Goal: Check status: Check status

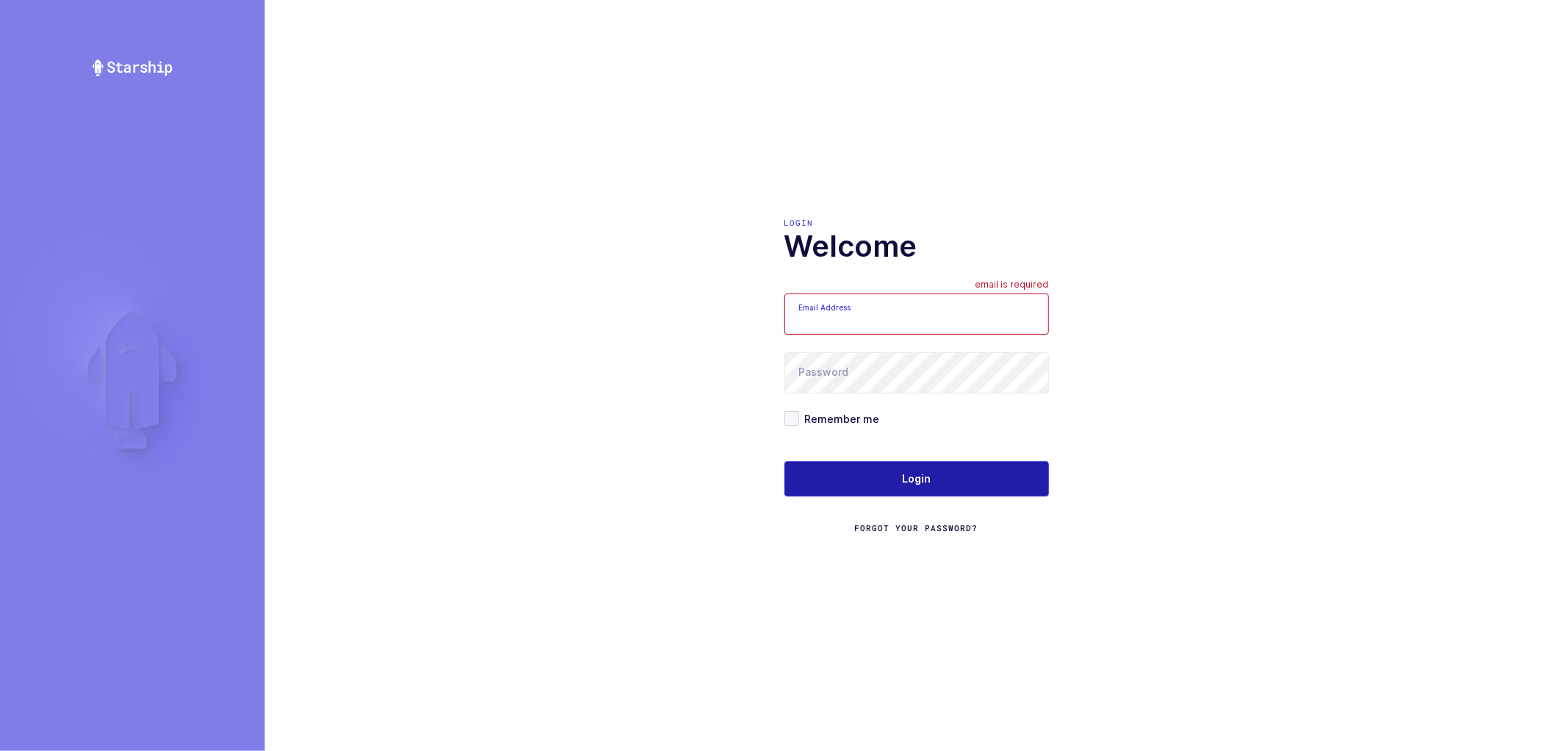
type input "nathan@janustrade.com"
click at [906, 470] on button "Login" at bounding box center [916, 479] width 264 height 36
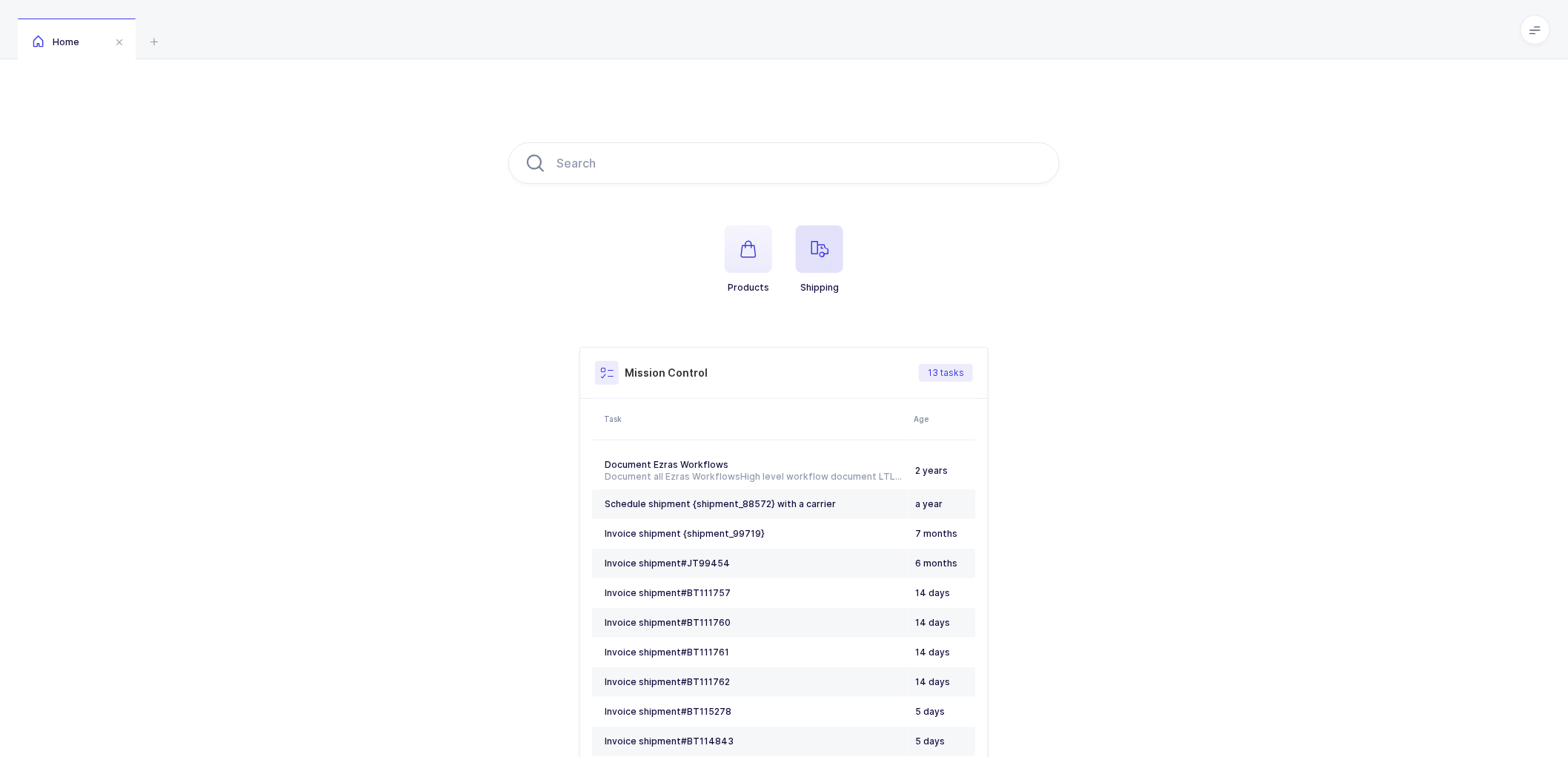
click at [810, 238] on span "button" at bounding box center [819, 249] width 48 height 48
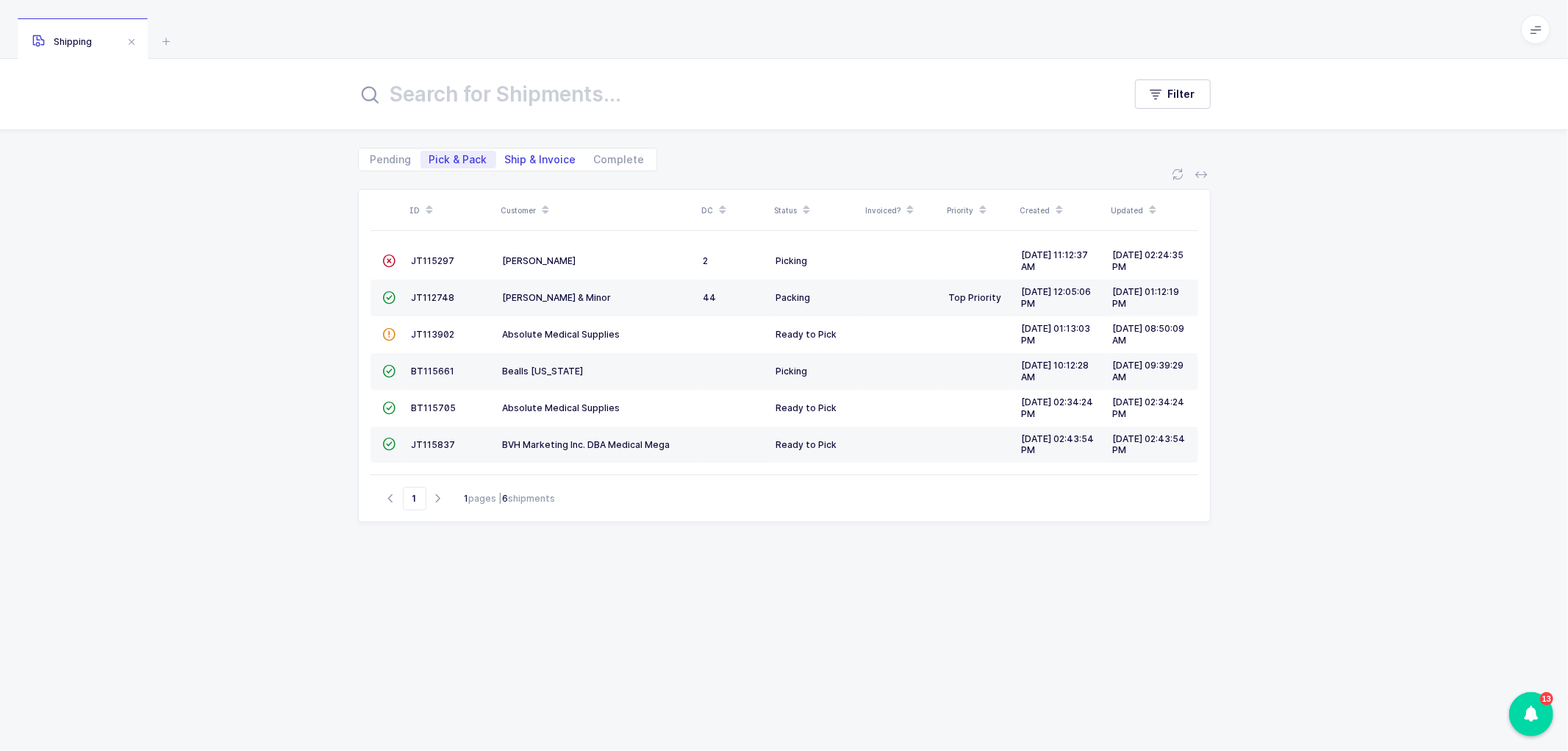
click at [531, 158] on span "Ship & Invoice" at bounding box center [540, 159] width 71 height 11
click at [506, 158] on input "Ship & Invoice" at bounding box center [500, 155] width 10 height 10
radio input "true"
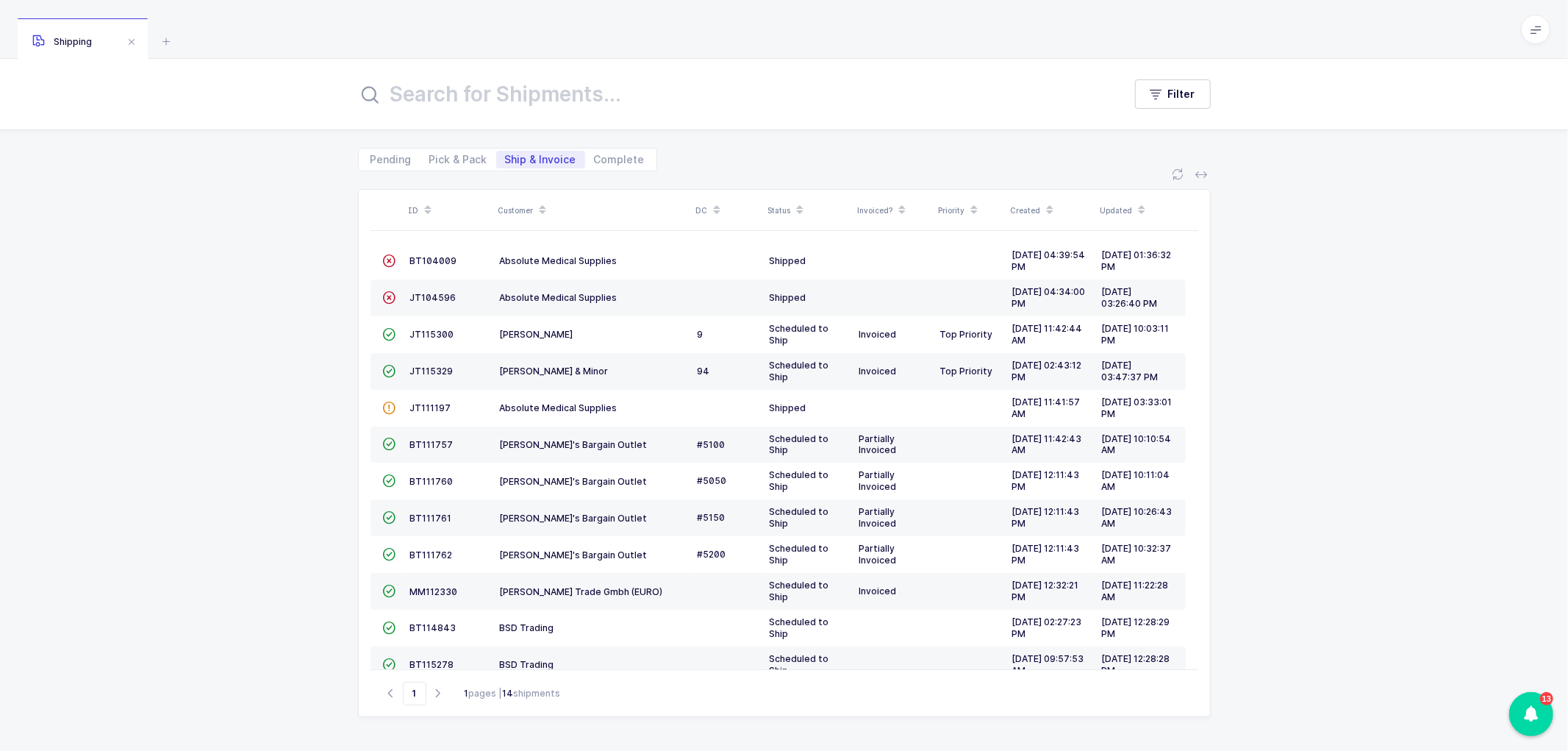
click at [541, 205] on icon at bounding box center [542, 205] width 7 height 7
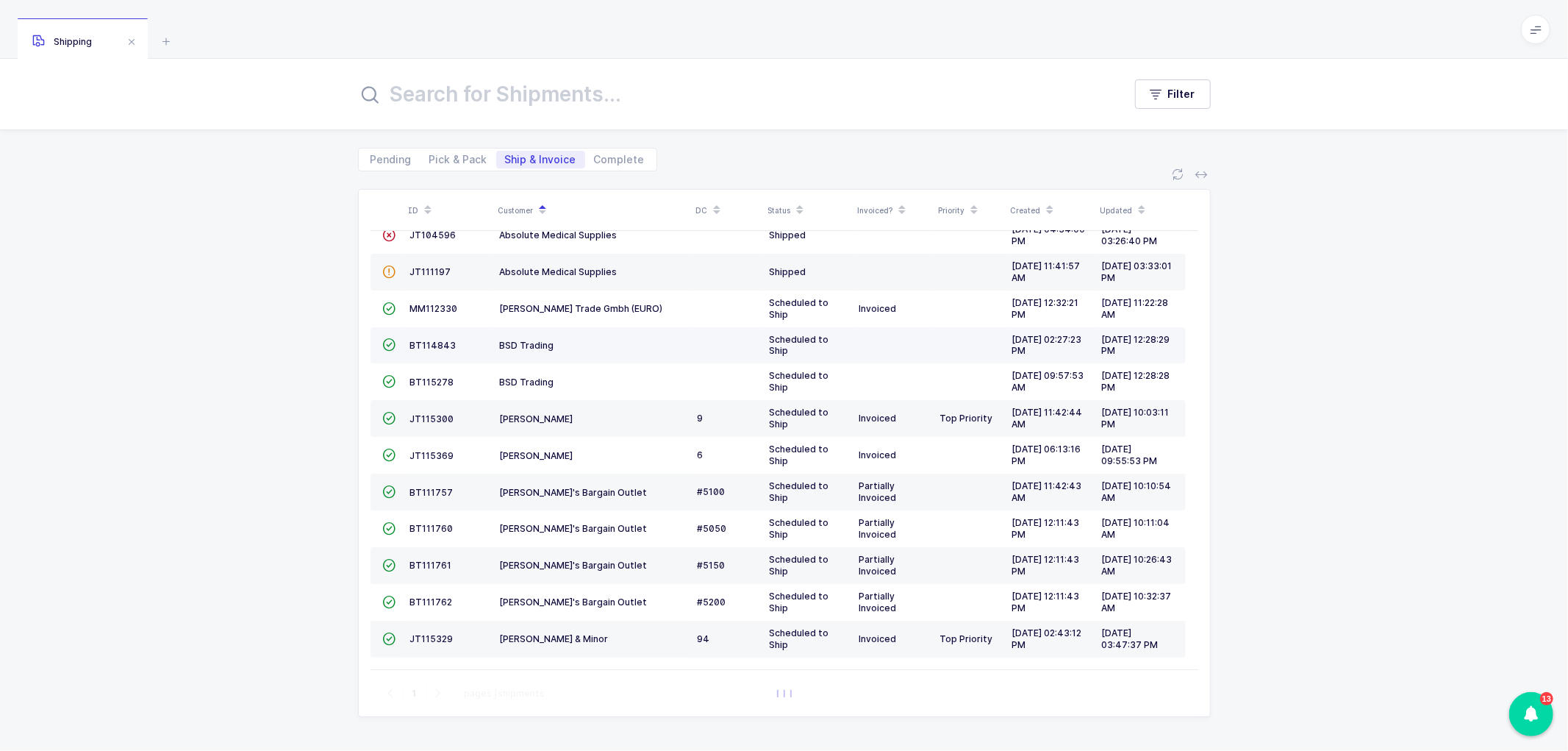
scroll to position [101, 0]
click at [431, 335] on td "BT114843" at bounding box center [449, 345] width 90 height 37
click at [432, 340] on span "BT114843" at bounding box center [434, 345] width 46 height 11
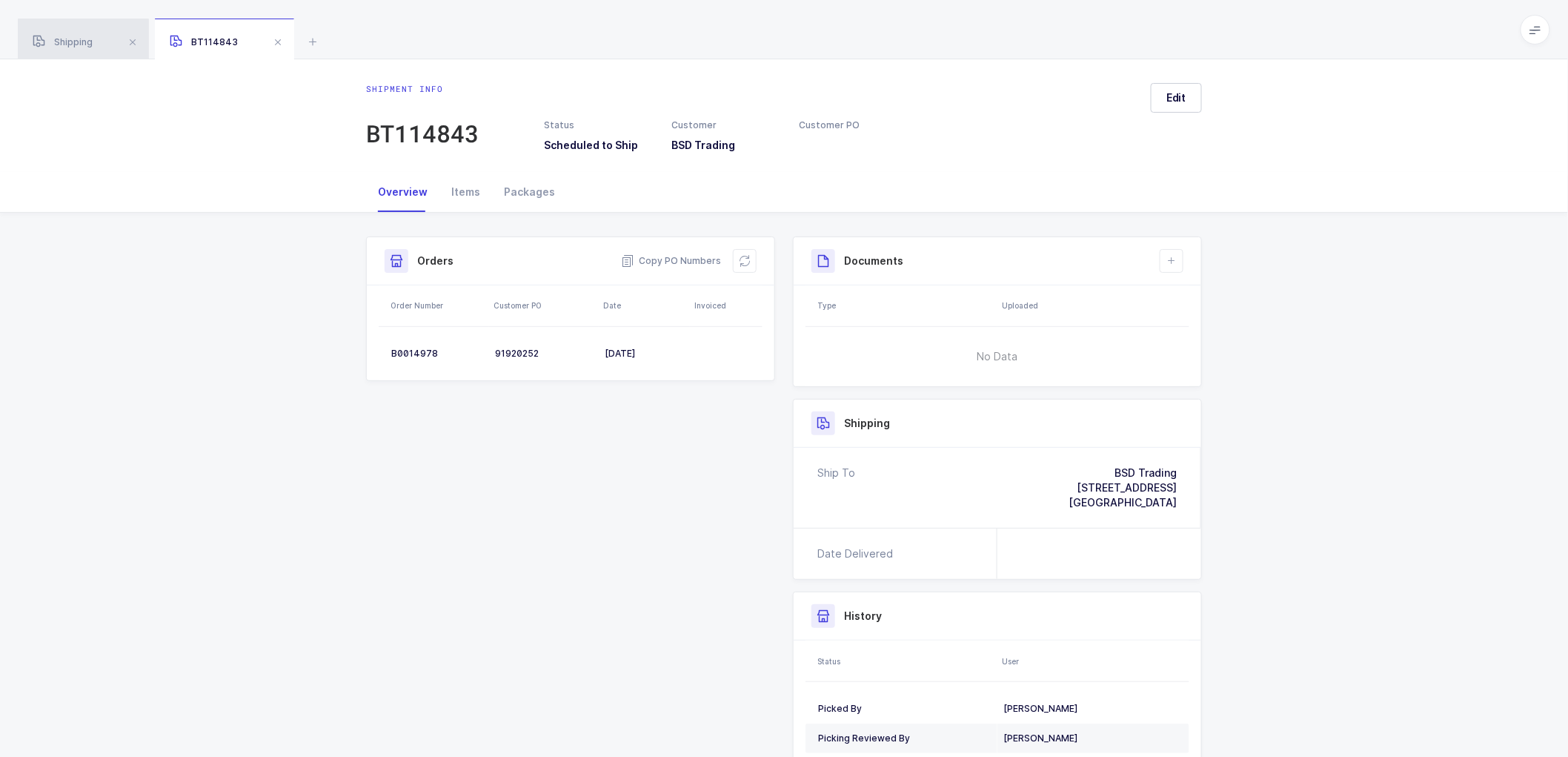
click at [66, 32] on div "Shipping" at bounding box center [83, 40] width 131 height 41
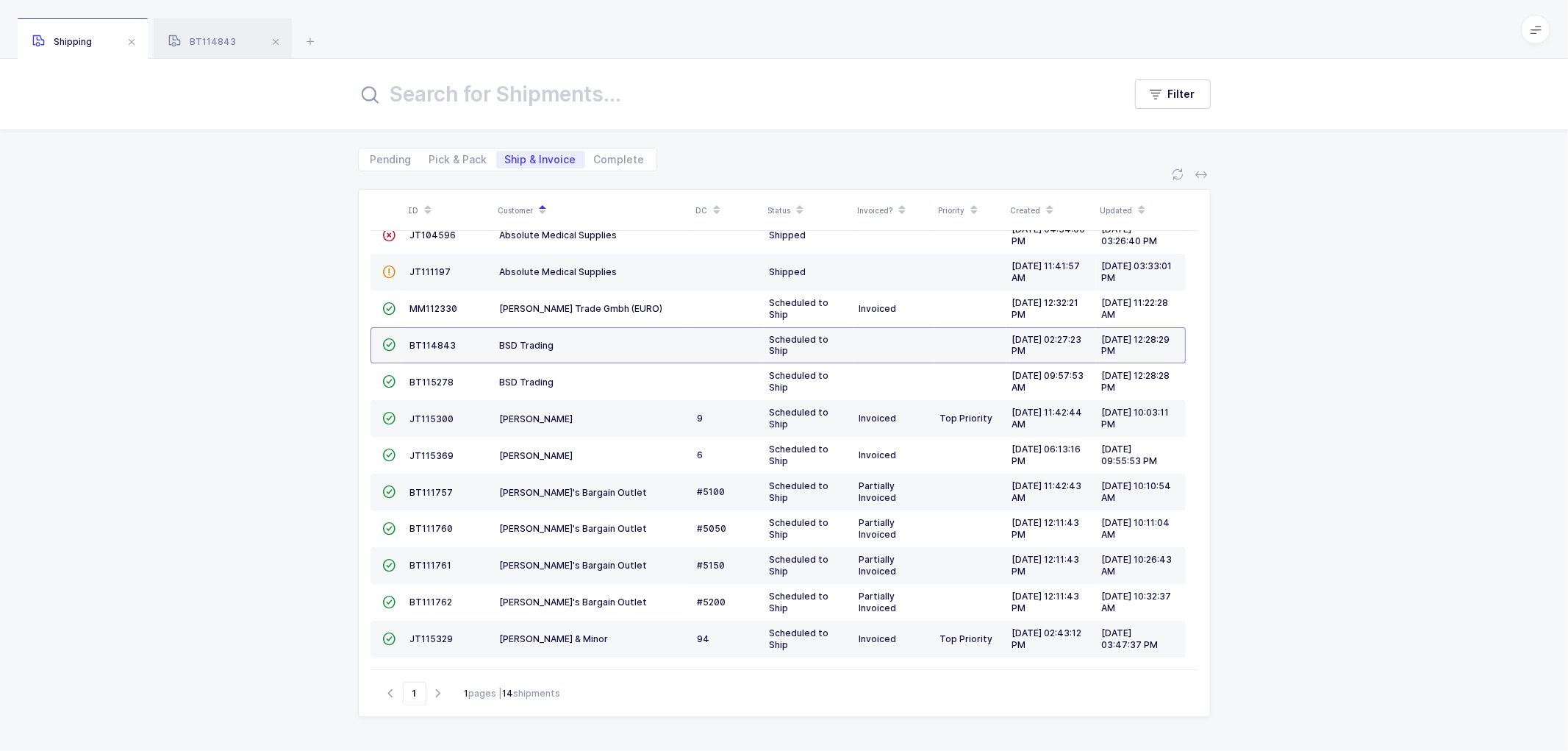
scroll to position [60, 0]
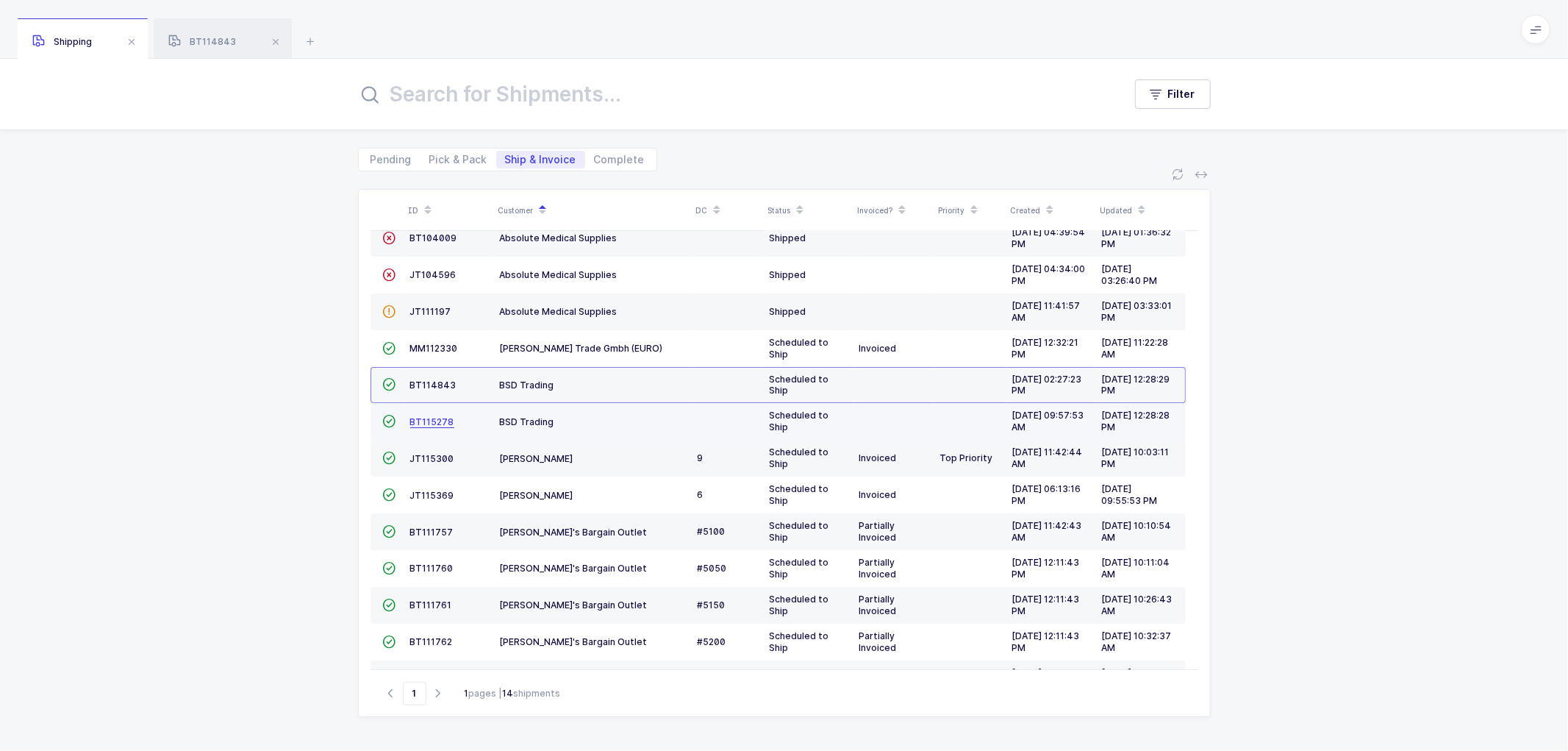
click at [419, 422] on span "BT115278" at bounding box center [433, 421] width 45 height 11
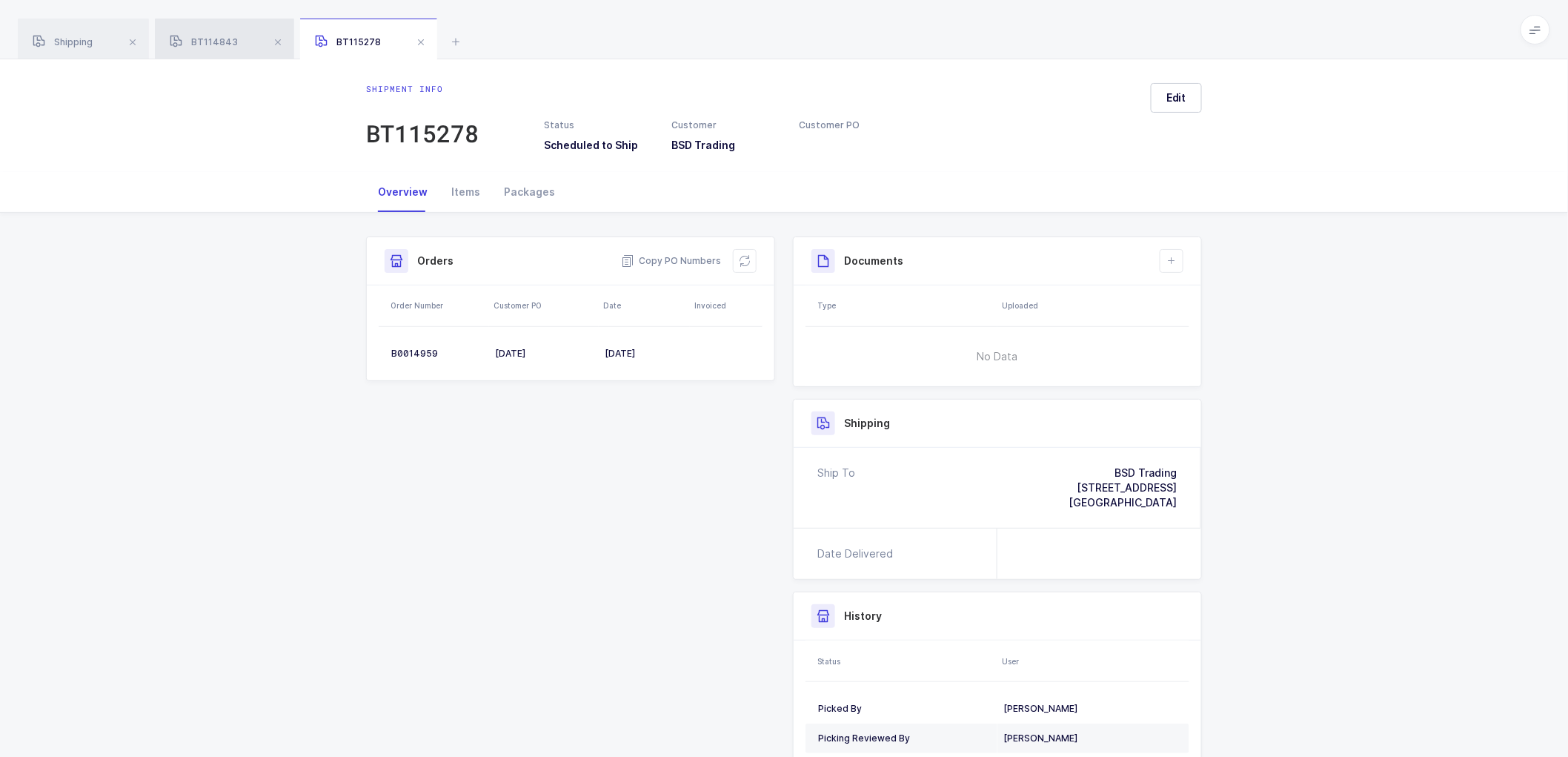
click at [206, 34] on div "BT114843" at bounding box center [224, 40] width 139 height 41
click at [523, 193] on div "Packages" at bounding box center [529, 192] width 74 height 40
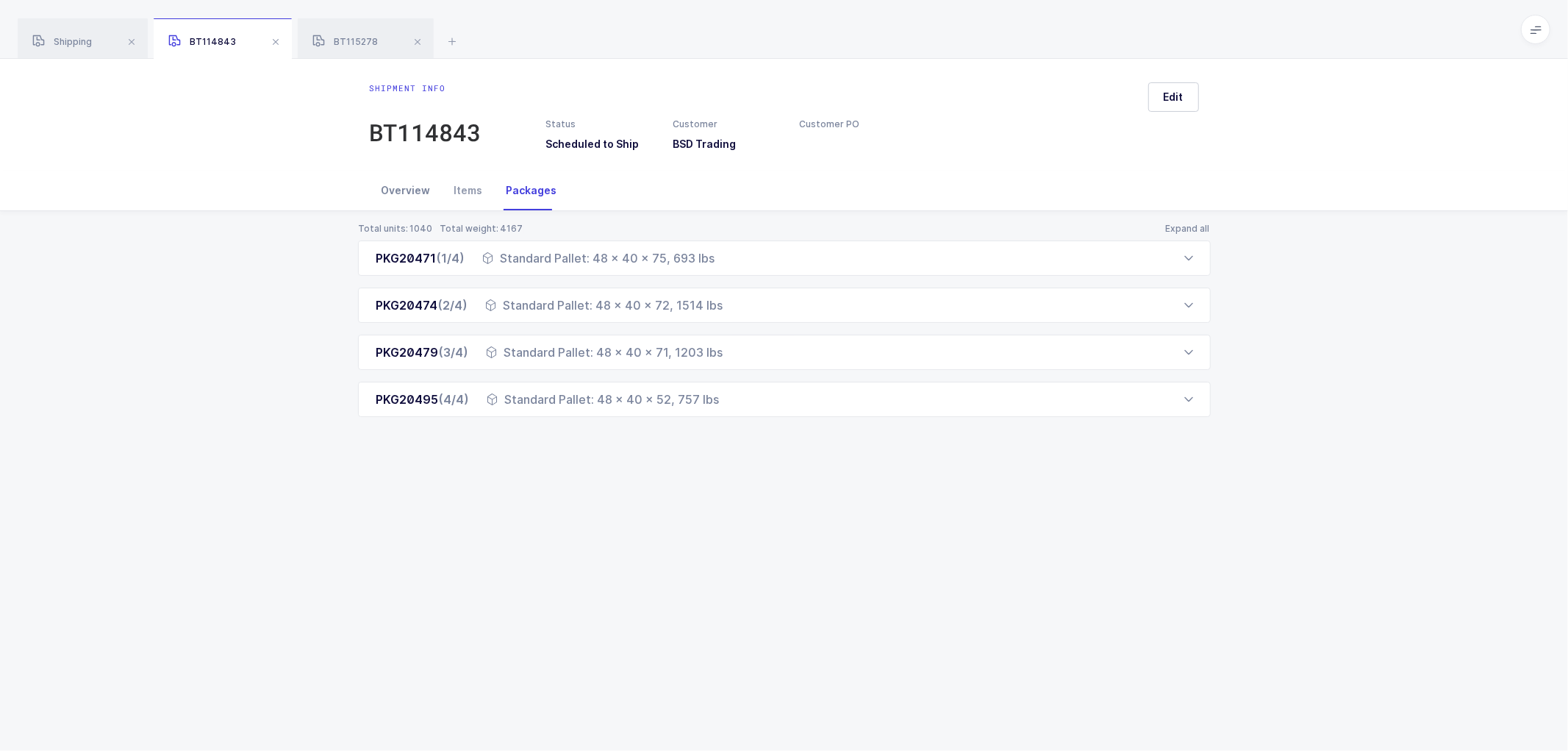
click at [402, 188] on div "Overview" at bounding box center [406, 191] width 73 height 40
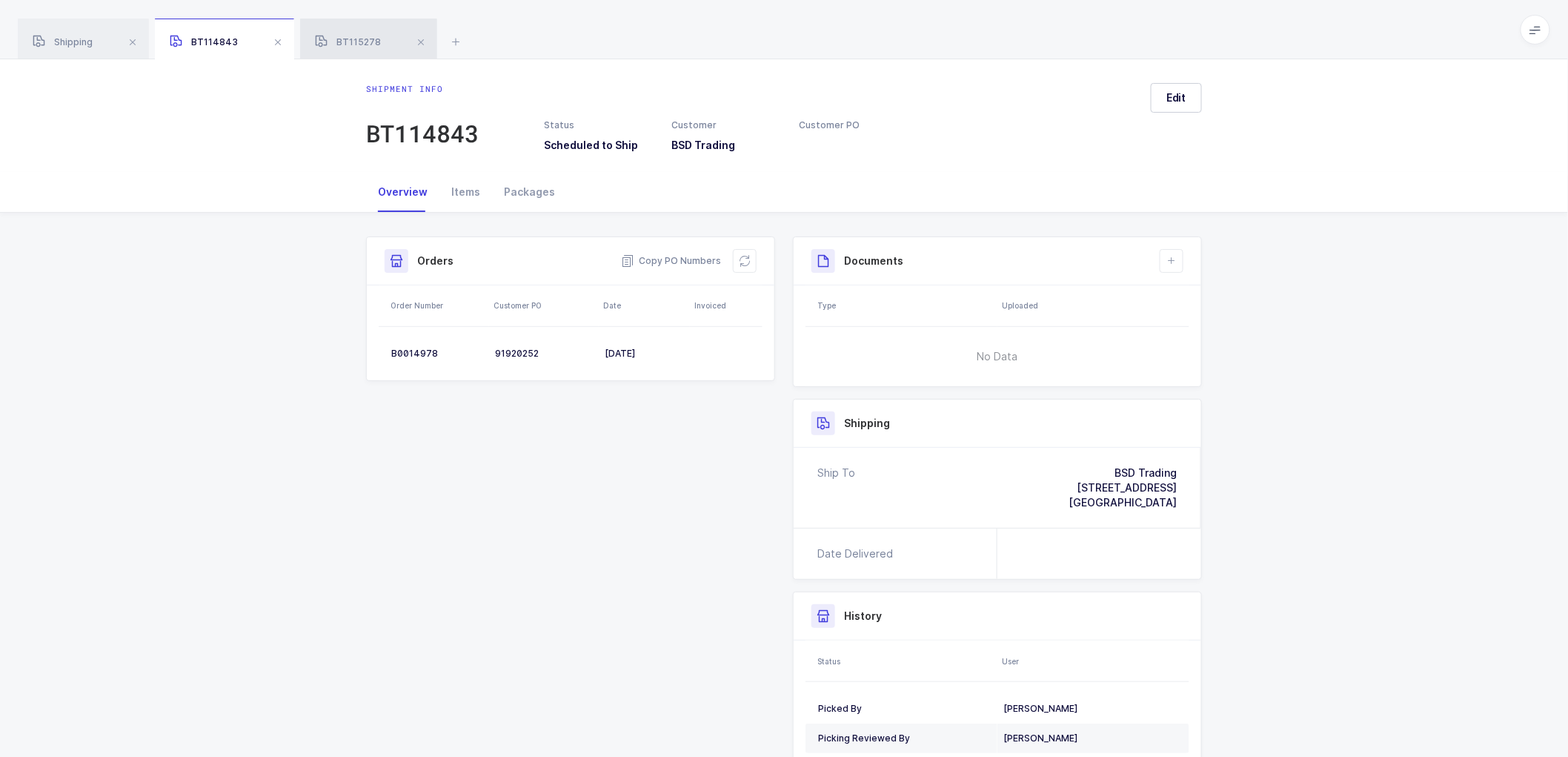
click at [348, 30] on div "BT115278" at bounding box center [368, 40] width 137 height 41
click at [516, 185] on div "Packages" at bounding box center [529, 192] width 74 height 40
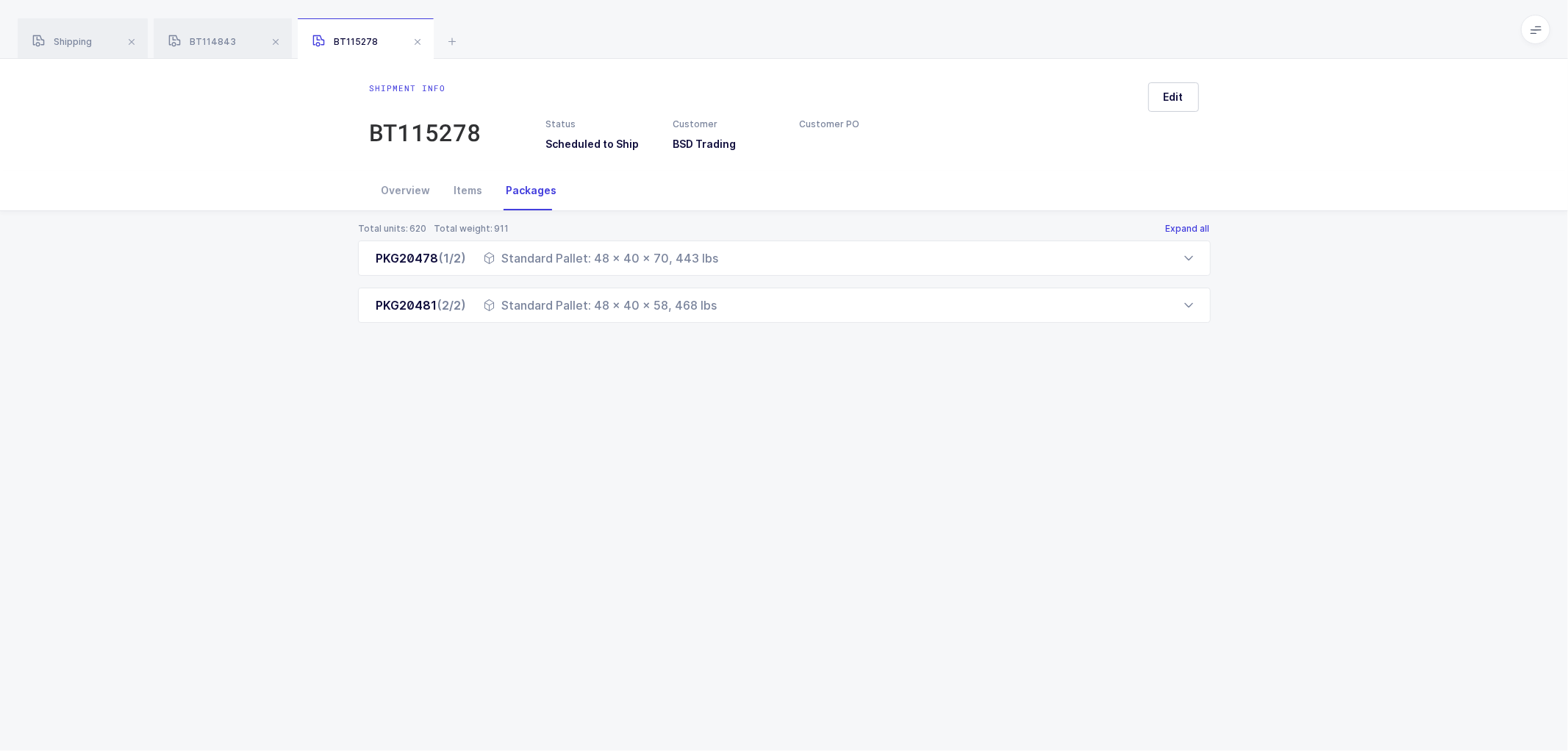
click at [1191, 225] on button "Expand all" at bounding box center [1188, 228] width 45 height 12
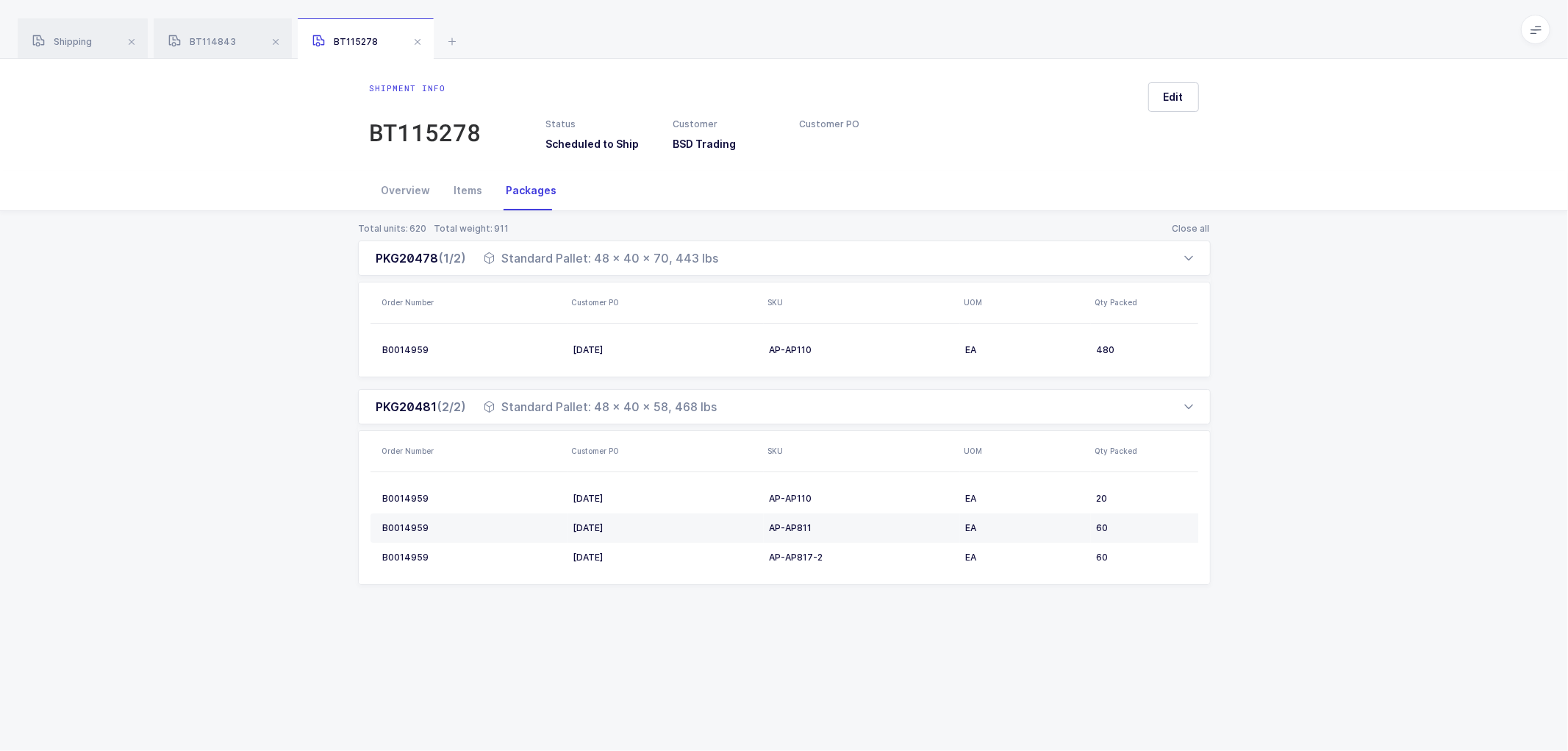
click at [1475, 290] on div "Total units: 620 Total weight: 911 Close all PKG20478 (1/2) Standard Pallet: 48…" at bounding box center [784, 421] width 1545 height 420
click at [404, 171] on div "Overview" at bounding box center [406, 191] width 73 height 40
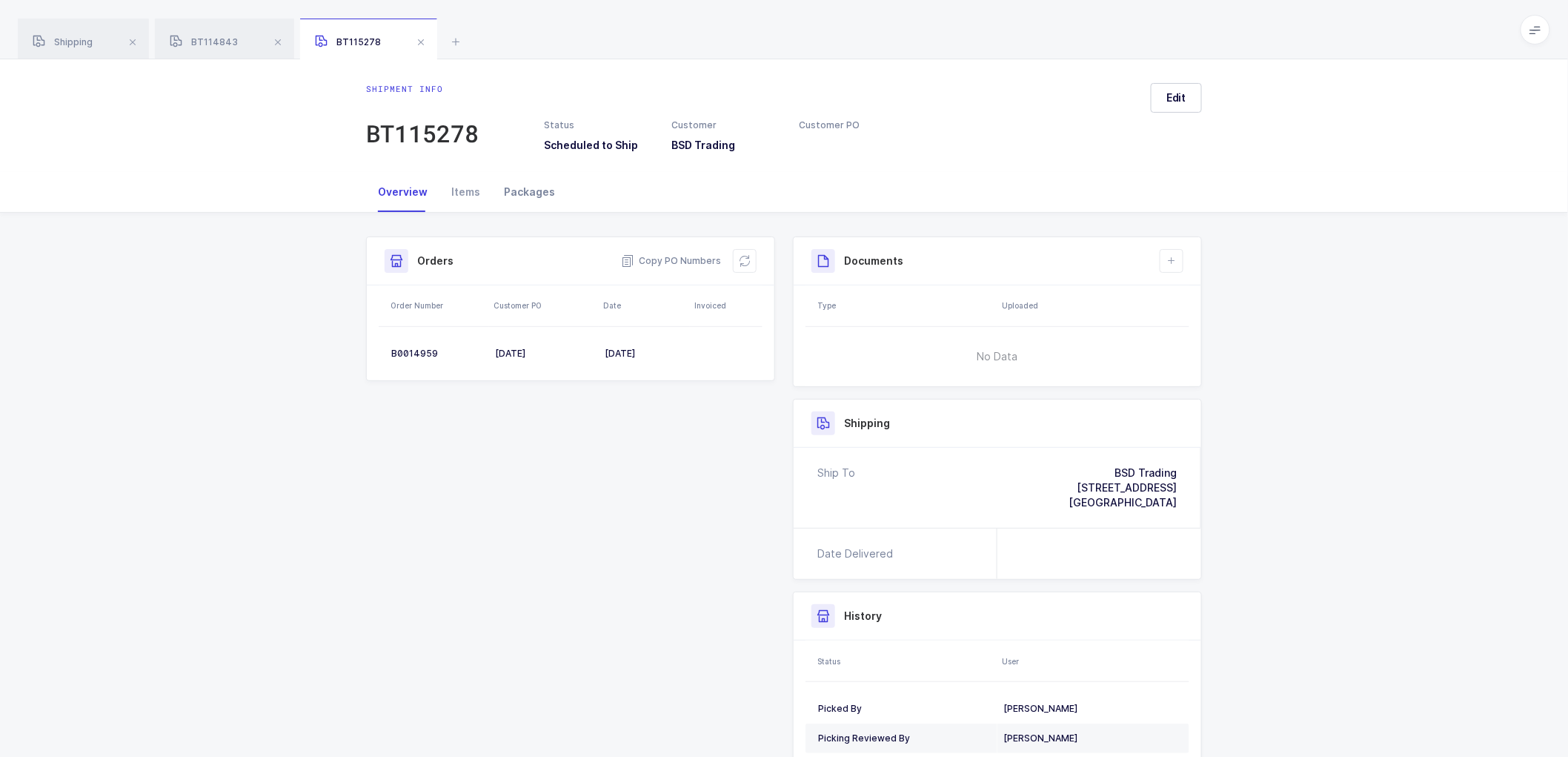
click at [514, 189] on div "Packages" at bounding box center [529, 192] width 74 height 40
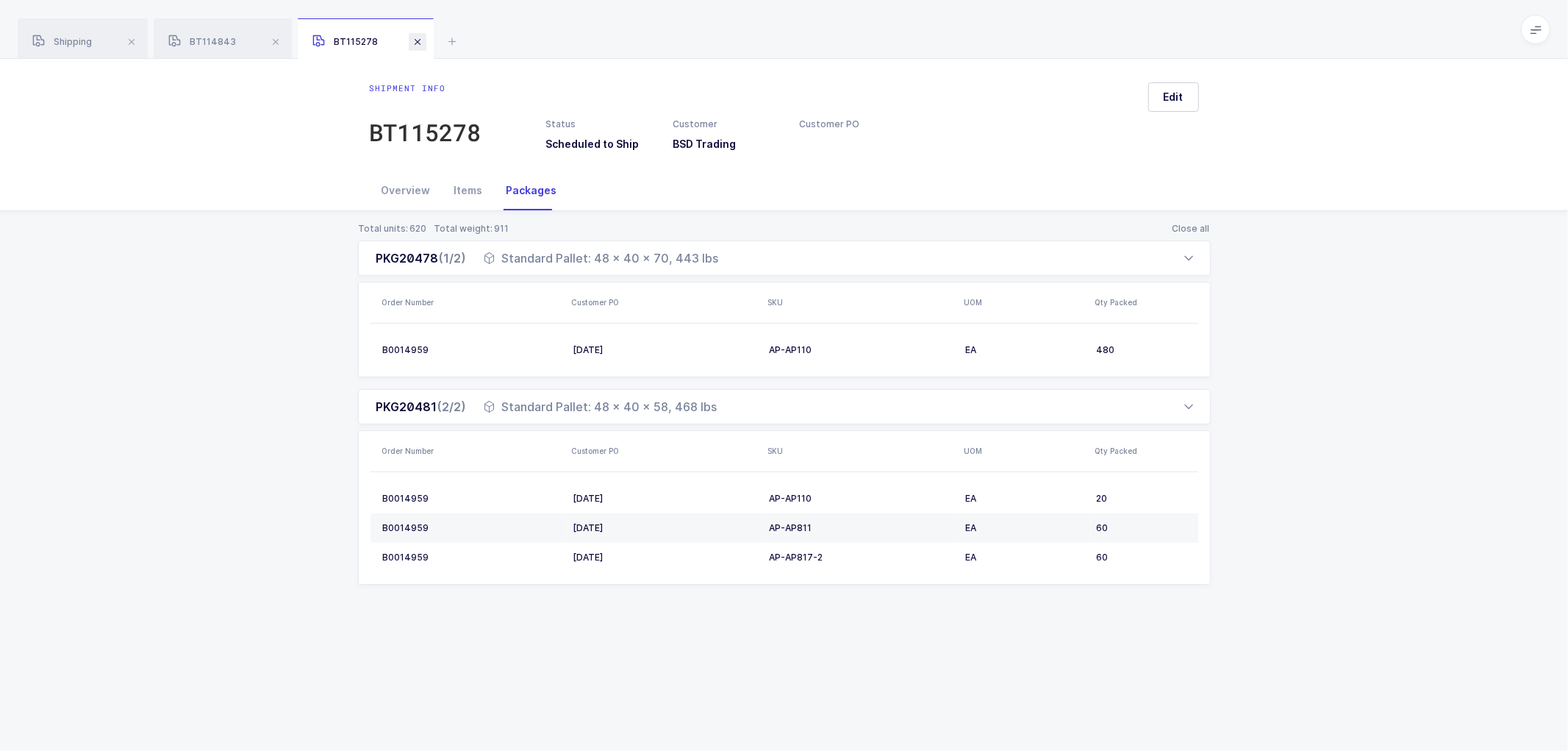
click at [419, 39] on span at bounding box center [418, 42] width 18 height 18
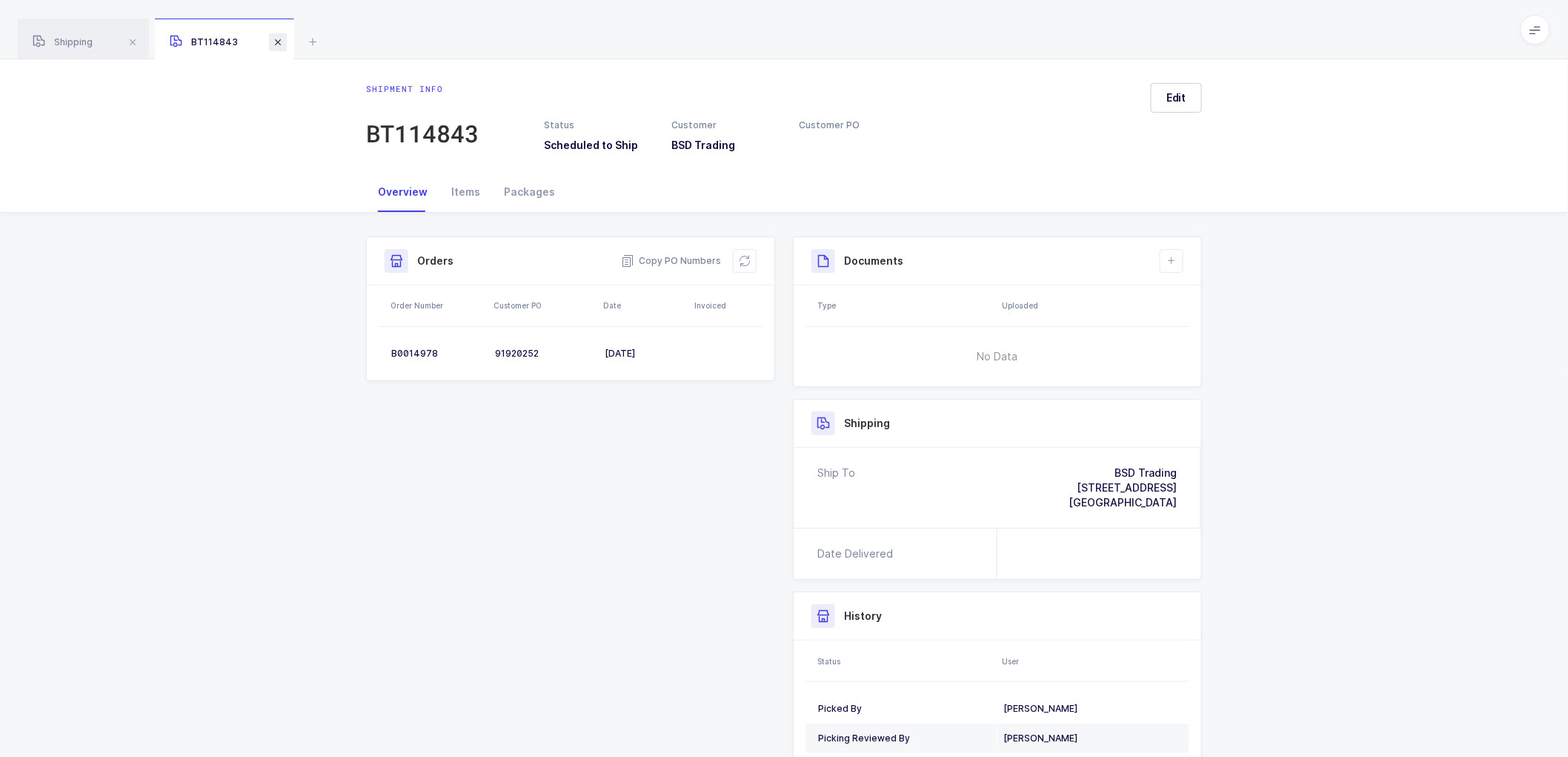
click at [276, 38] on span at bounding box center [278, 42] width 18 height 18
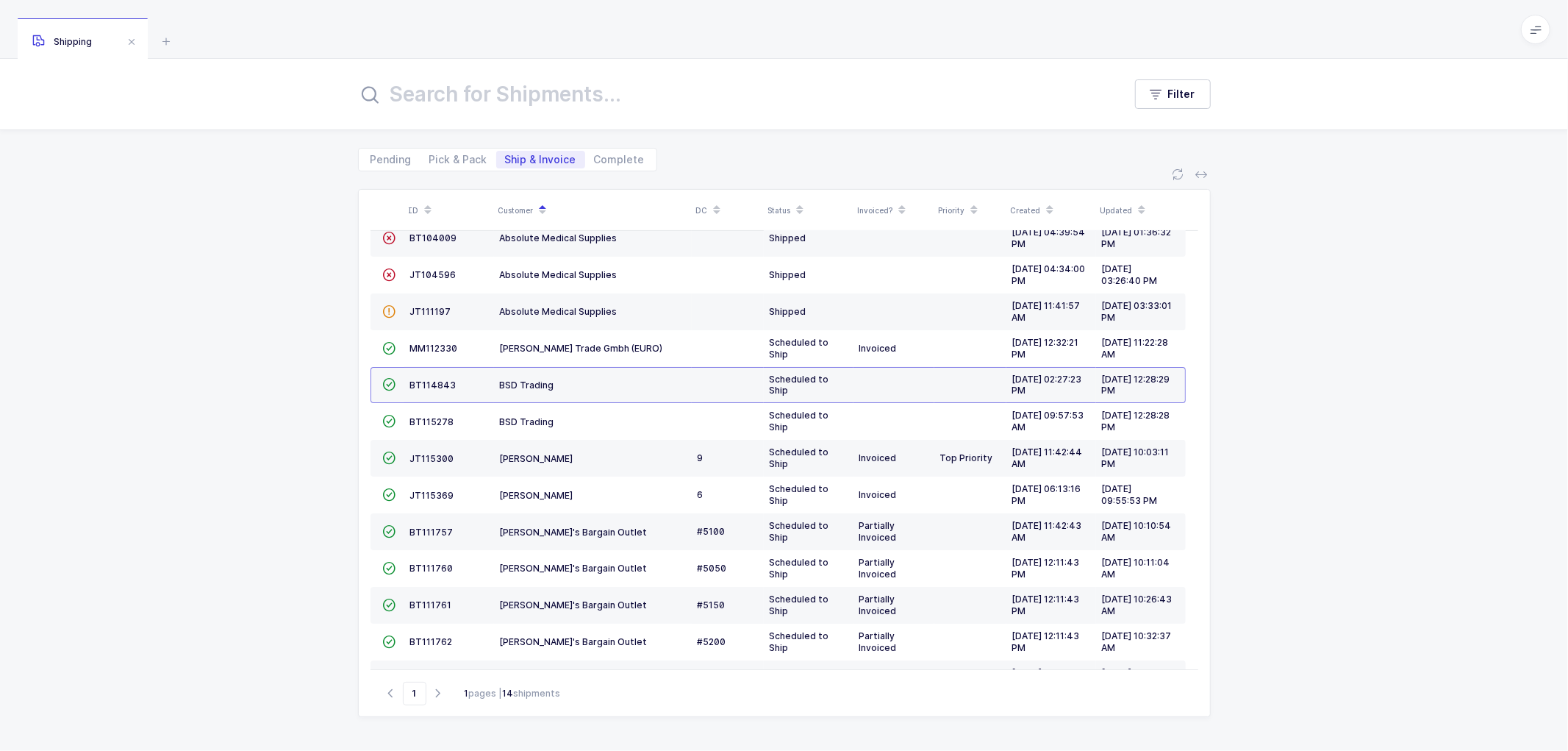
drag, startPoint x: 1440, startPoint y: 323, endPoint x: 1417, endPoint y: 327, distance: 23.3
click at [1436, 324] on div "ID Customer DC Status Invoiced? Priority Created Updated  MM115825 Absolute Bu…" at bounding box center [784, 461] width 1568 height 580
click at [465, 151] on span "Pick & Pack" at bounding box center [458, 159] width 76 height 18
click at [430, 151] on input "Pick & Pack" at bounding box center [425, 155] width 10 height 10
radio input "true"
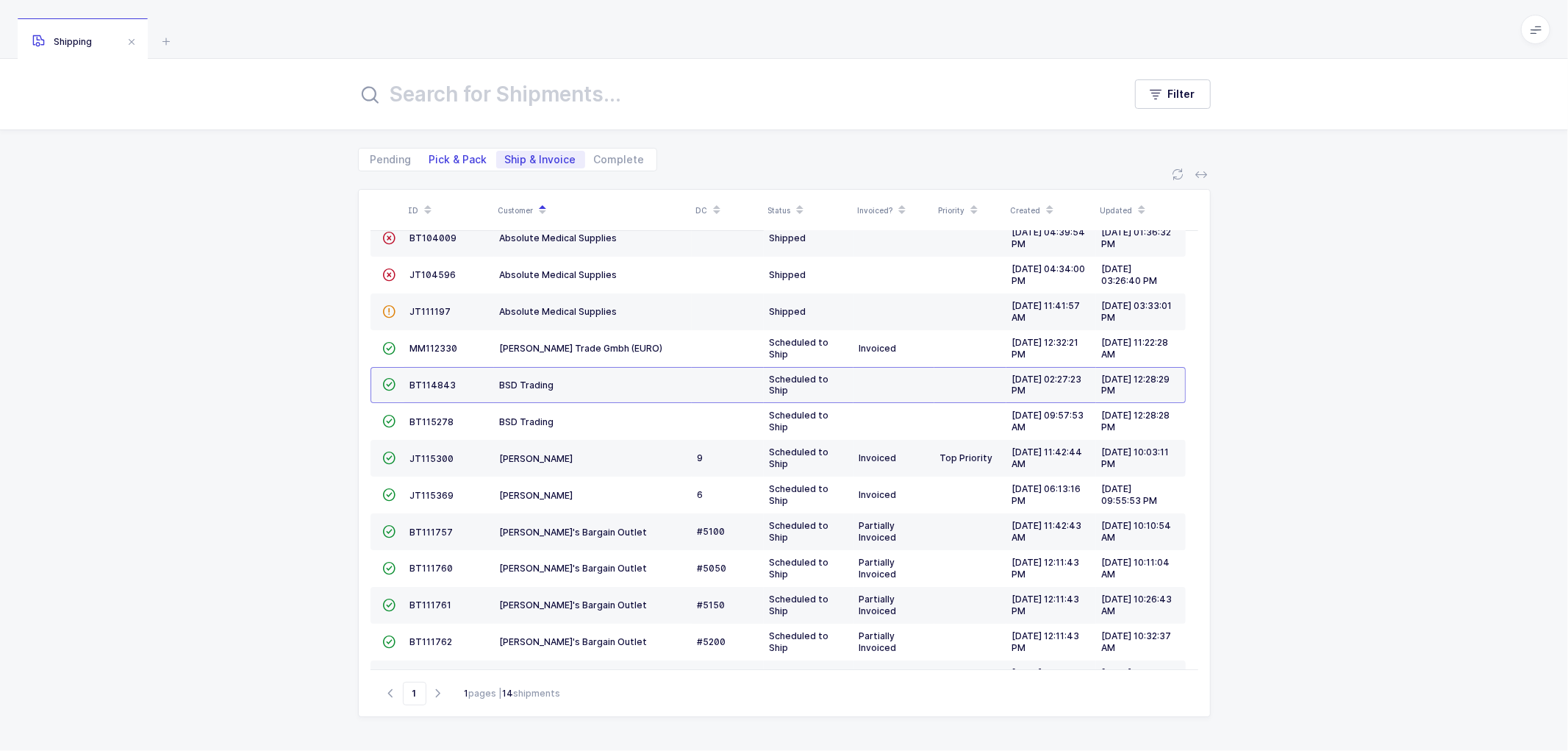
radio input "false"
